Goal: Check status: Check status

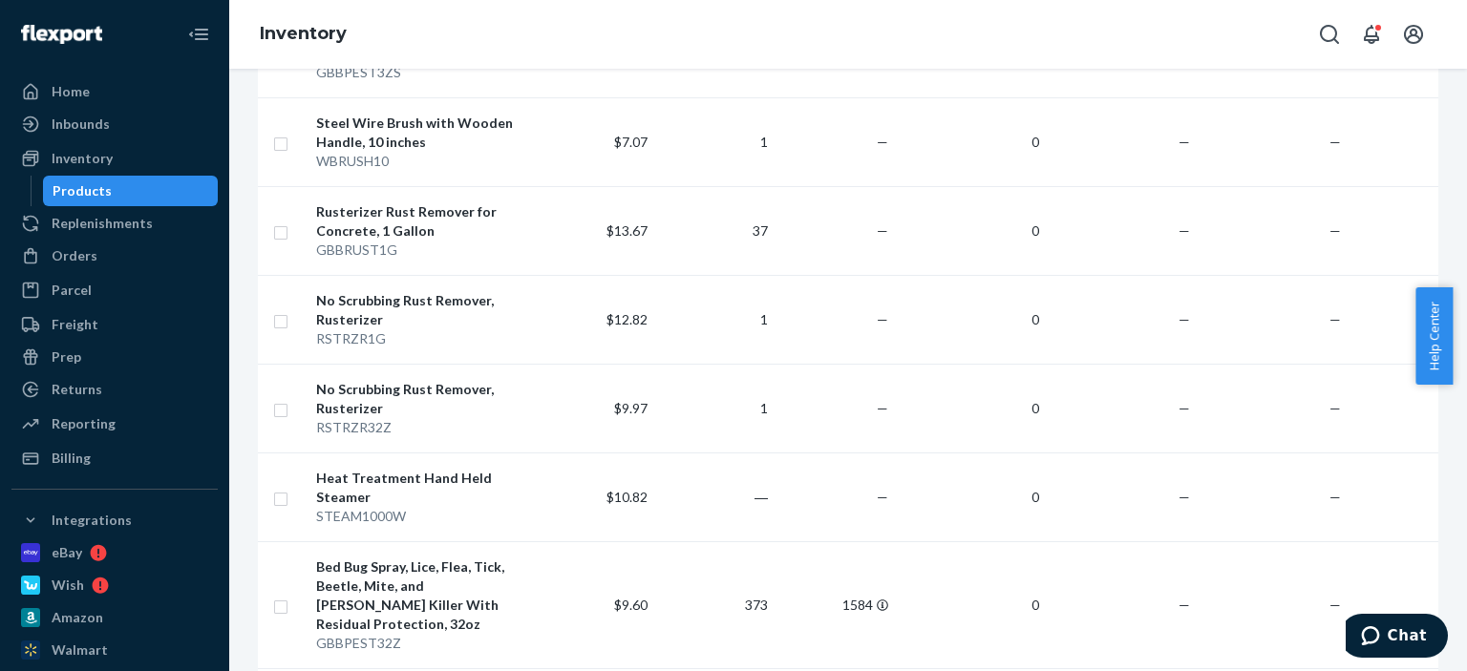
scroll to position [1146, 0]
click at [886, 564] on td "1584" at bounding box center [835, 604] width 120 height 127
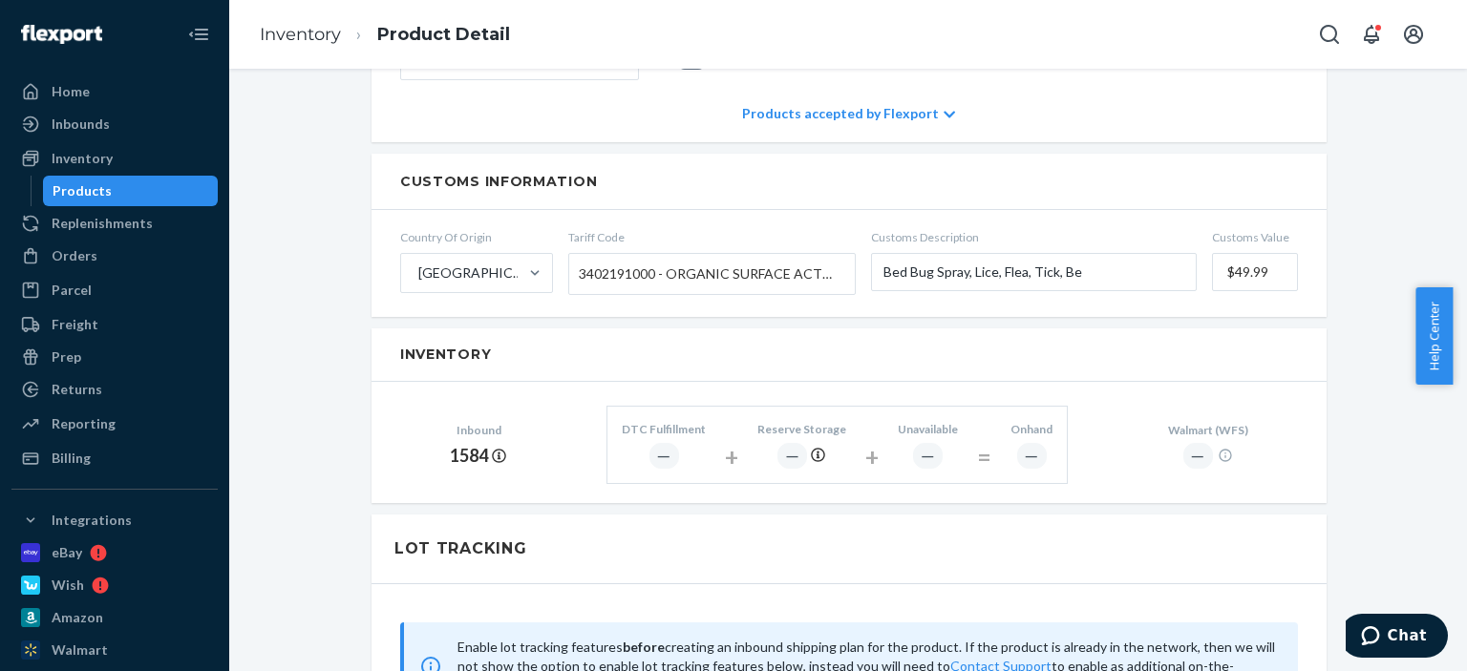
scroll to position [1146, 0]
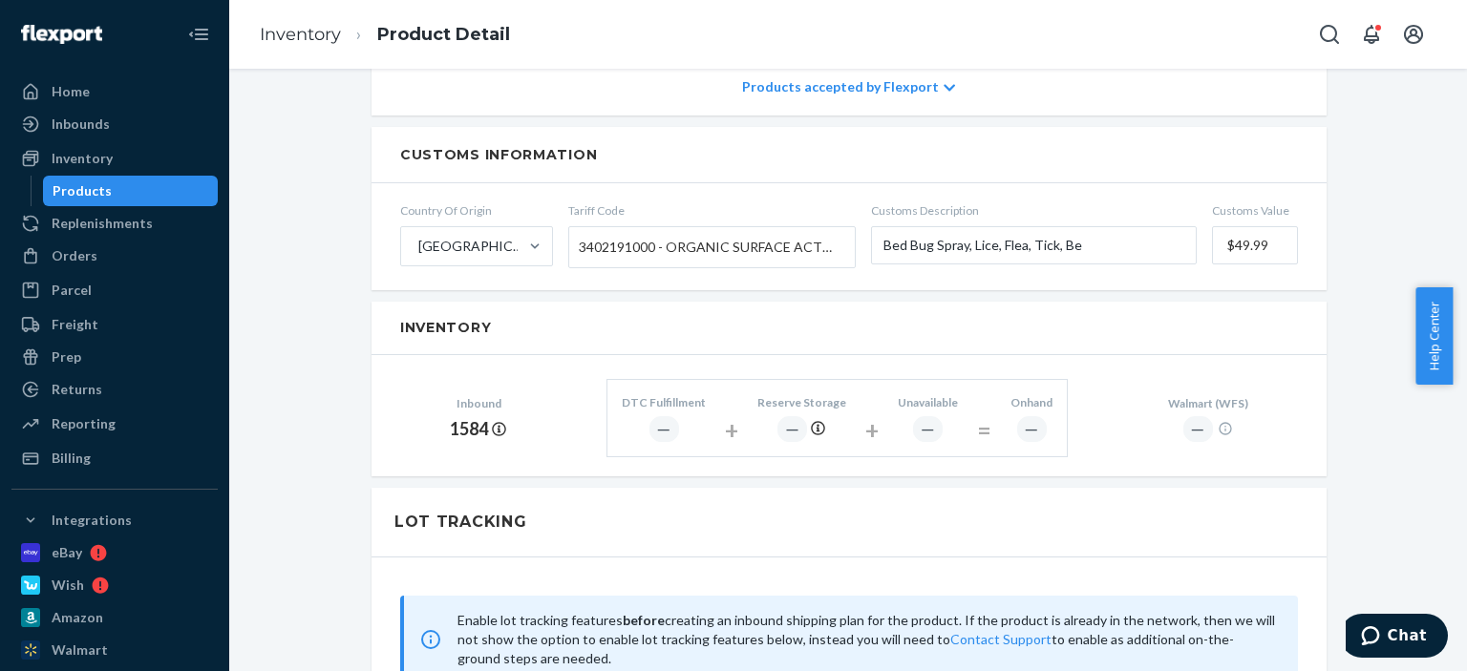
click at [657, 416] on div "―" at bounding box center [664, 429] width 30 height 26
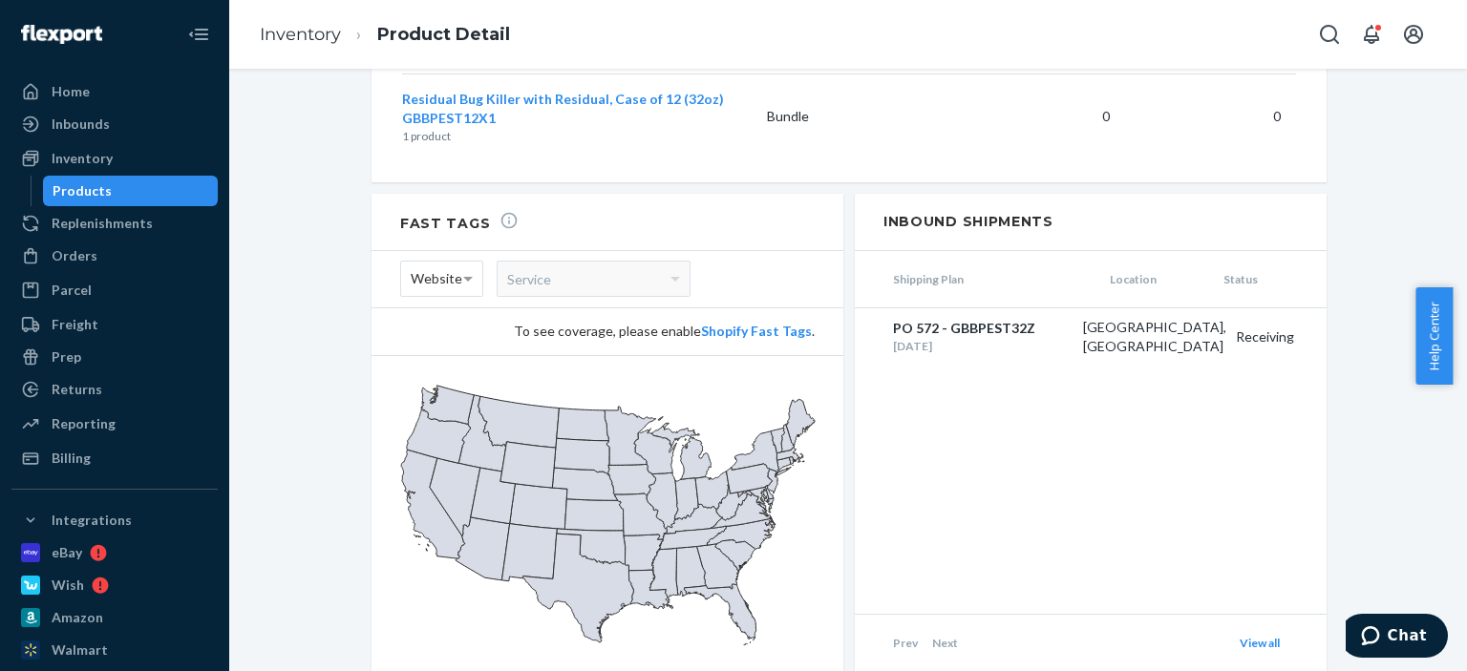
scroll to position [2525, 0]
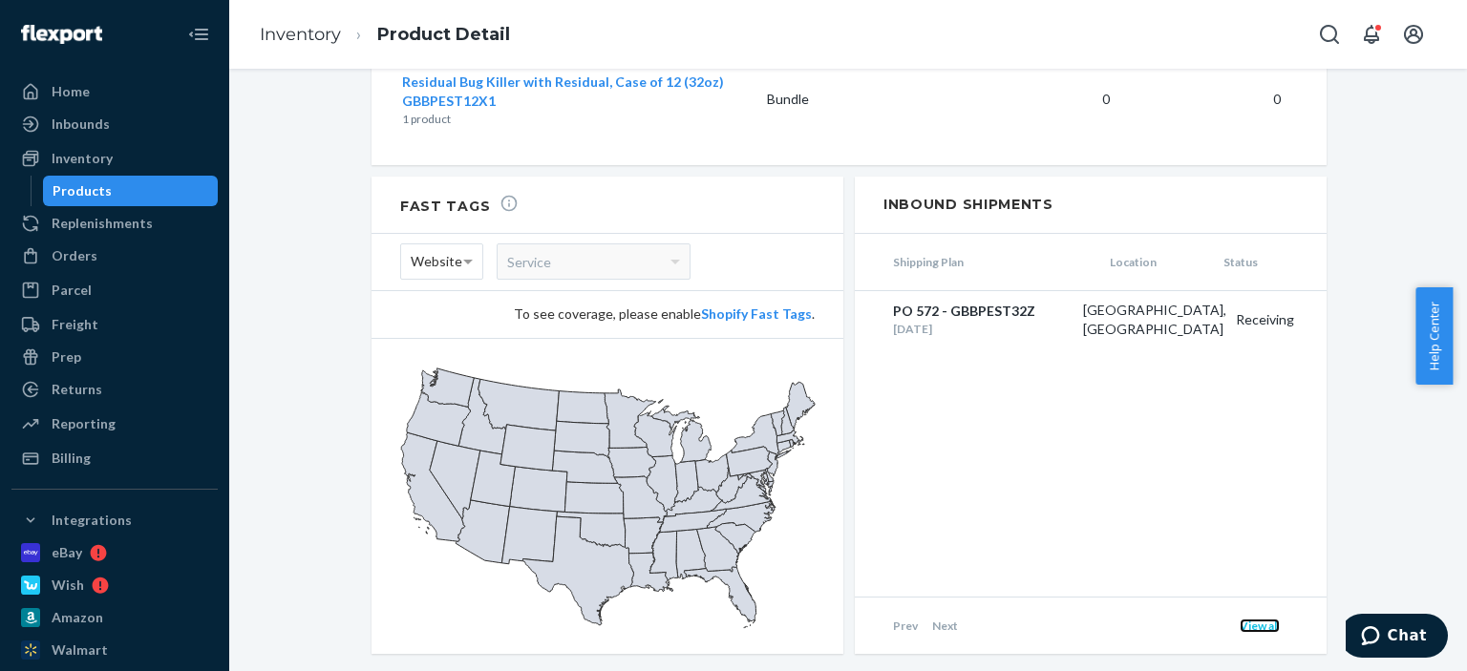
click at [1254, 619] on link "View all" at bounding box center [1260, 626] width 40 height 14
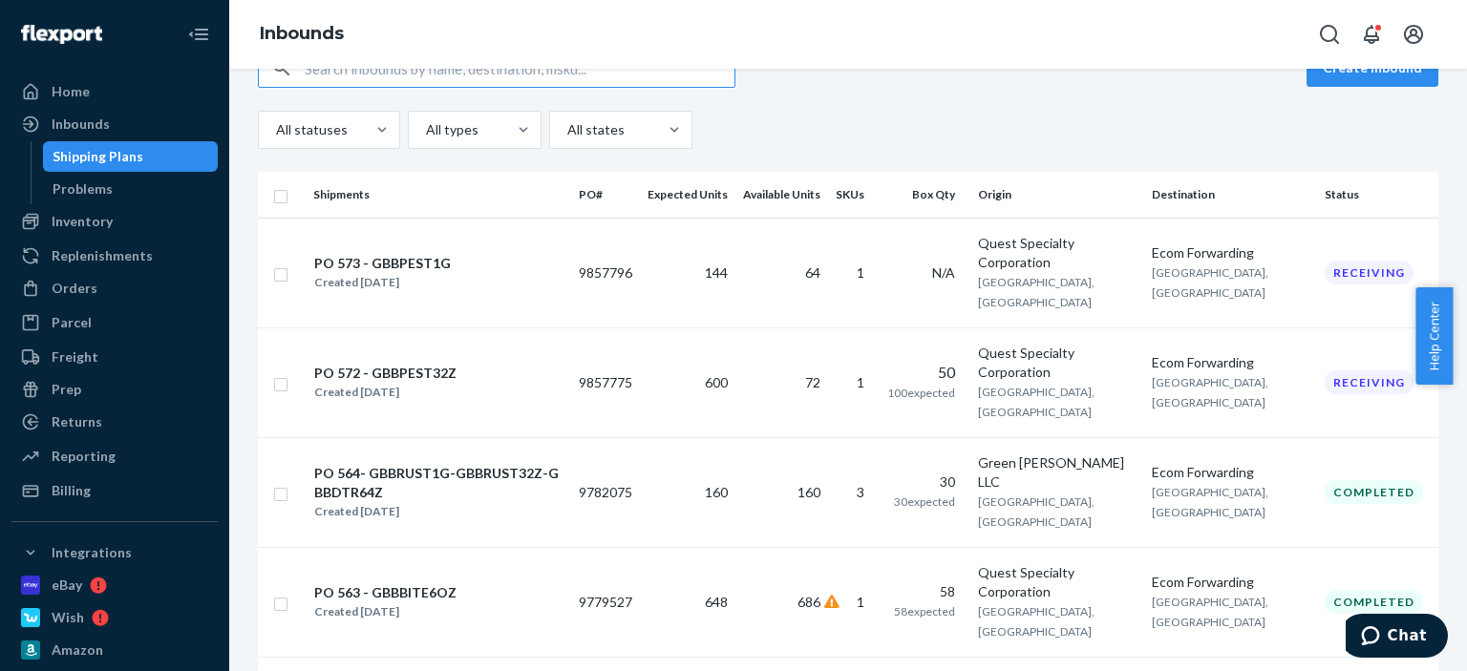
scroll to position [286, 0]
